Goal: Information Seeking & Learning: Understand process/instructions

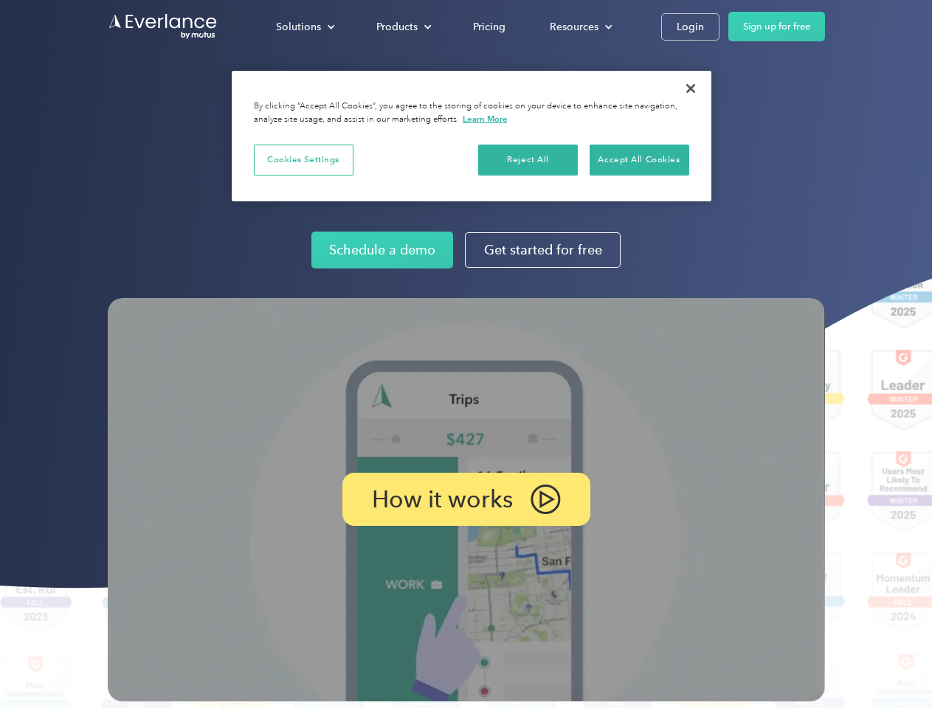
click at [465, 354] on img at bounding box center [466, 499] width 717 height 403
click at [305, 27] on div "Solutions" at bounding box center [298, 27] width 45 height 18
click at [402, 27] on div "Products" at bounding box center [396, 27] width 41 height 18
click at [579, 27] on div "Resources" at bounding box center [573, 27] width 49 height 18
click at [465, 499] on p "How it works" at bounding box center [442, 499] width 141 height 18
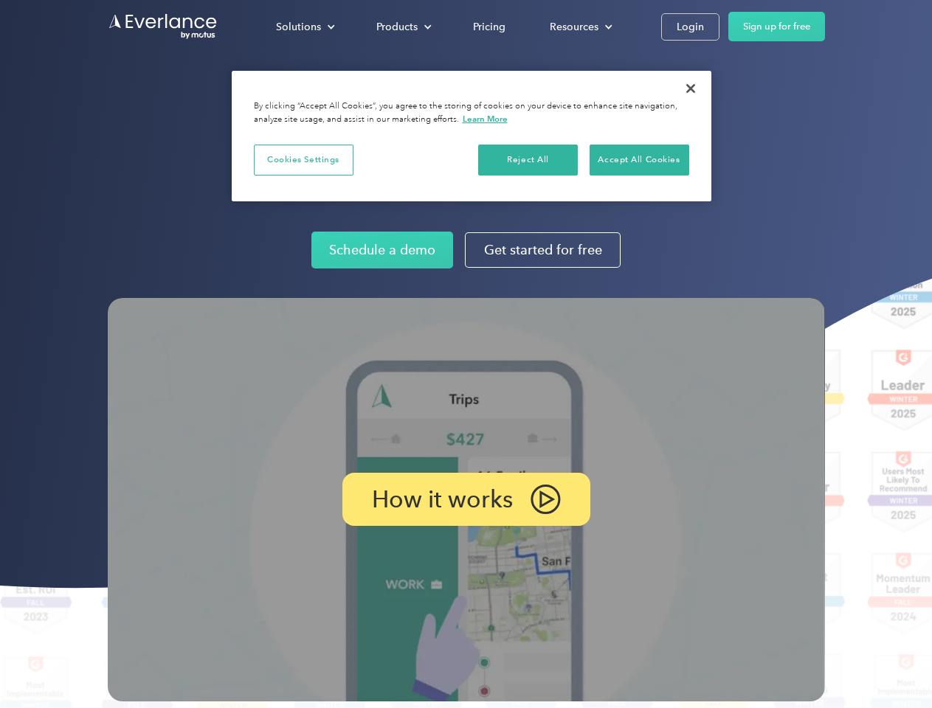
click at [303, 159] on button "Cookies Settings" at bounding box center [304, 160] width 100 height 31
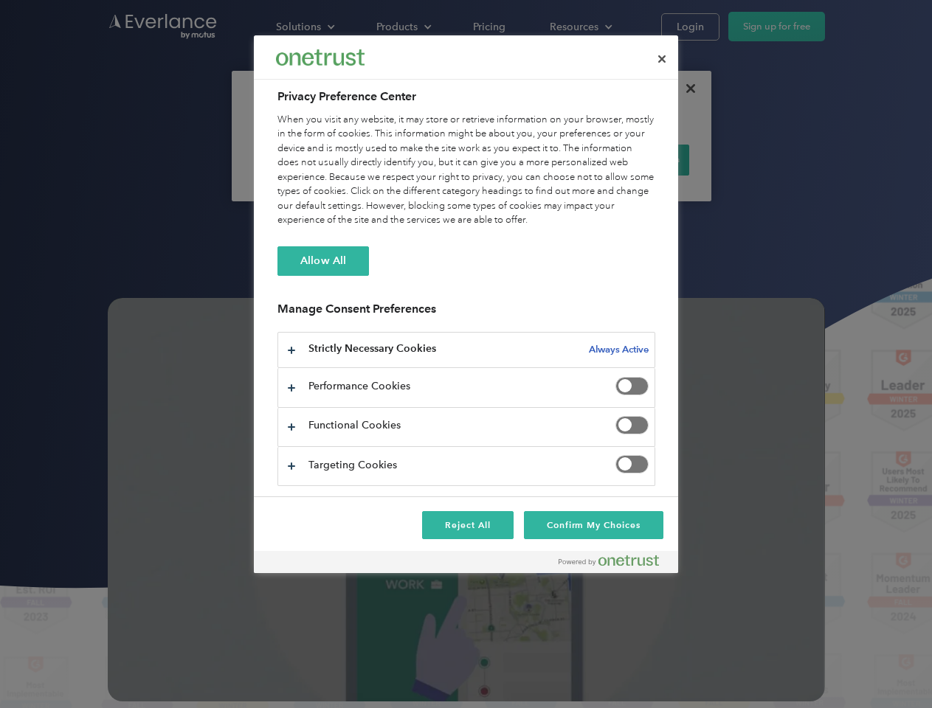
click at [528, 159] on div "When you visit any website, it may store or retrieve information on your browse…" at bounding box center [466, 170] width 378 height 115
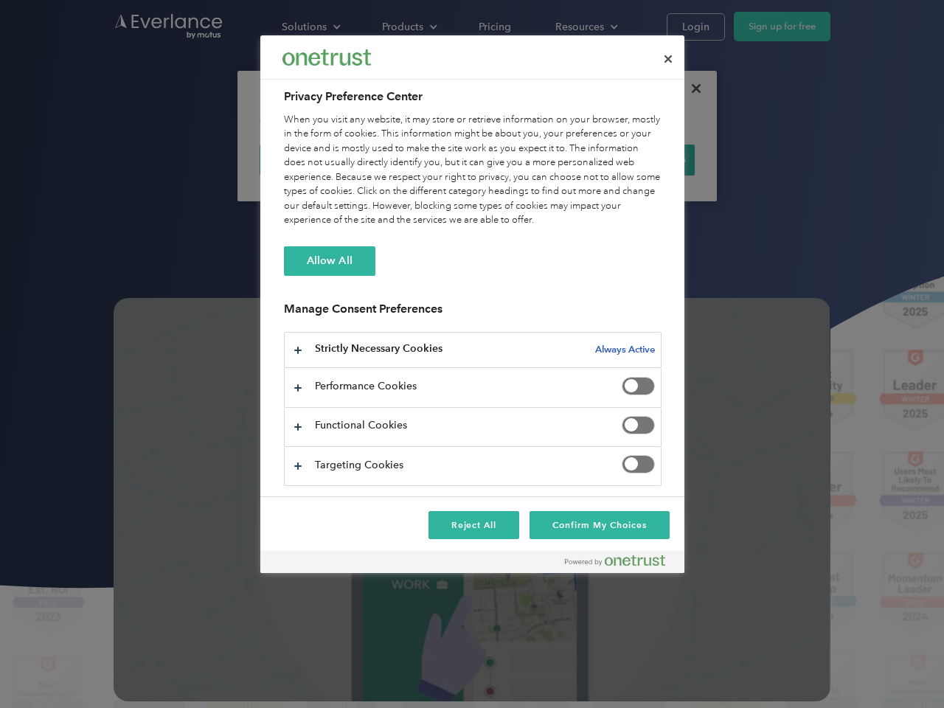
click at [639, 159] on div "When you visit any website, it may store or retrieve information on your browse…" at bounding box center [473, 170] width 378 height 115
click at [690, 89] on div at bounding box center [472, 354] width 944 height 708
